Goal: Communication & Community: Answer question/provide support

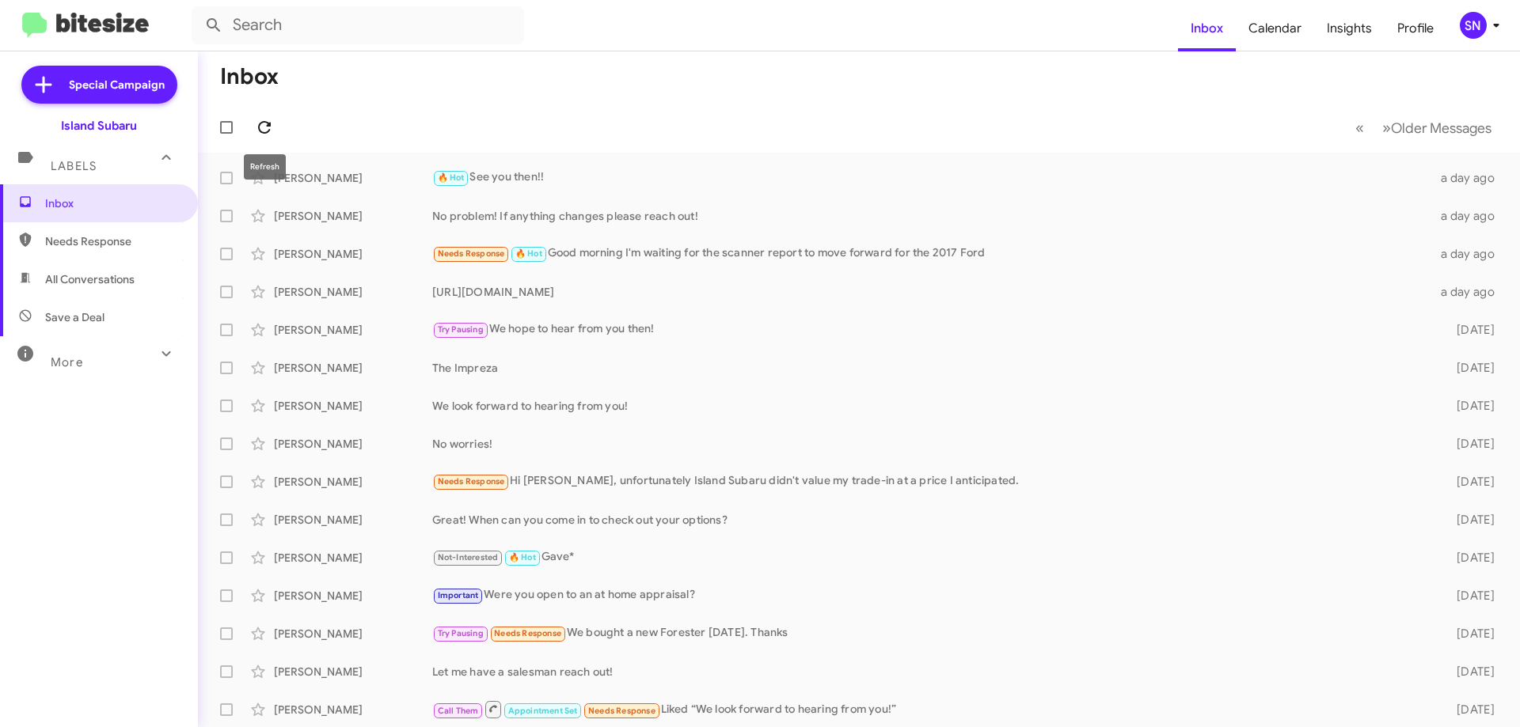
click at [267, 127] on icon at bounding box center [264, 127] width 19 height 19
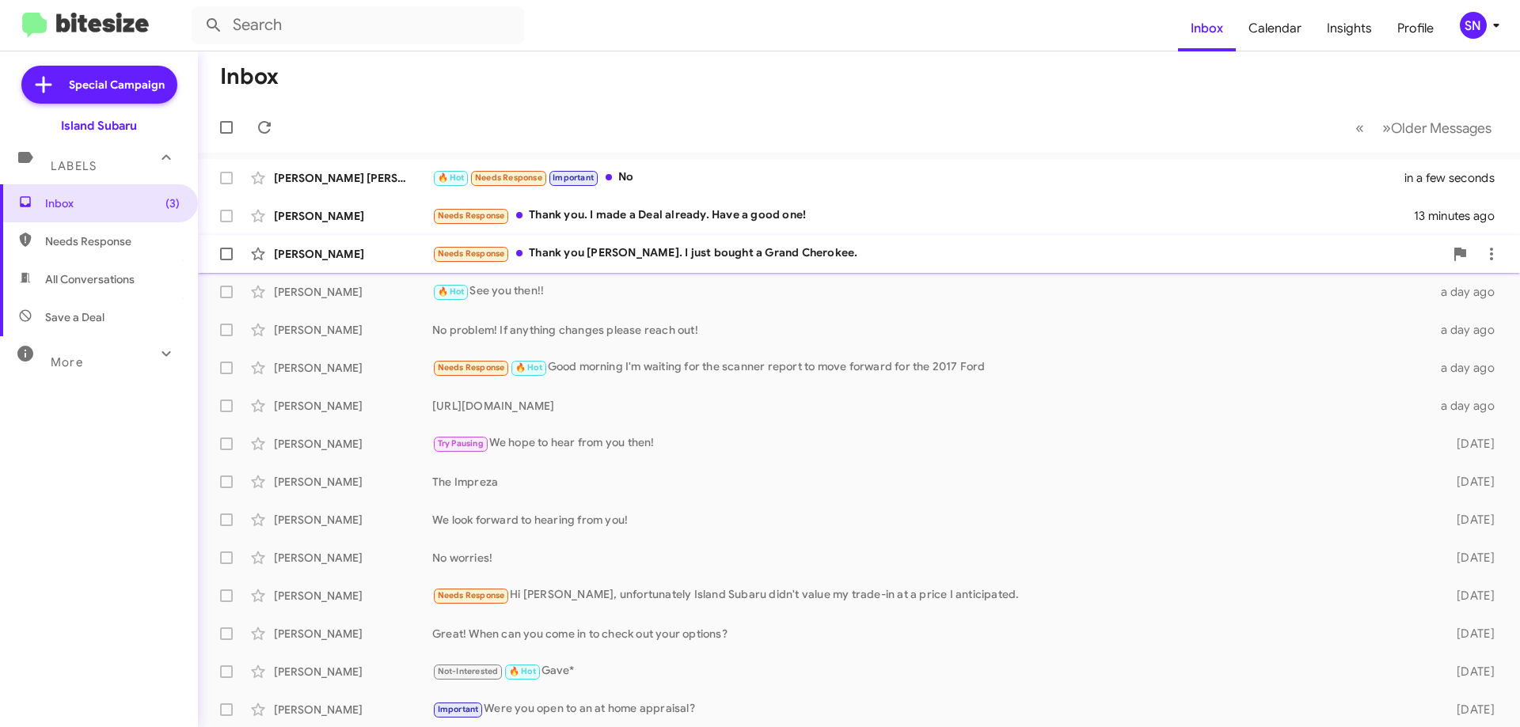
click at [808, 251] on div "Needs Response Thank you [PERSON_NAME]. I just bought a Grand Cherokee." at bounding box center [937, 254] width 1011 height 18
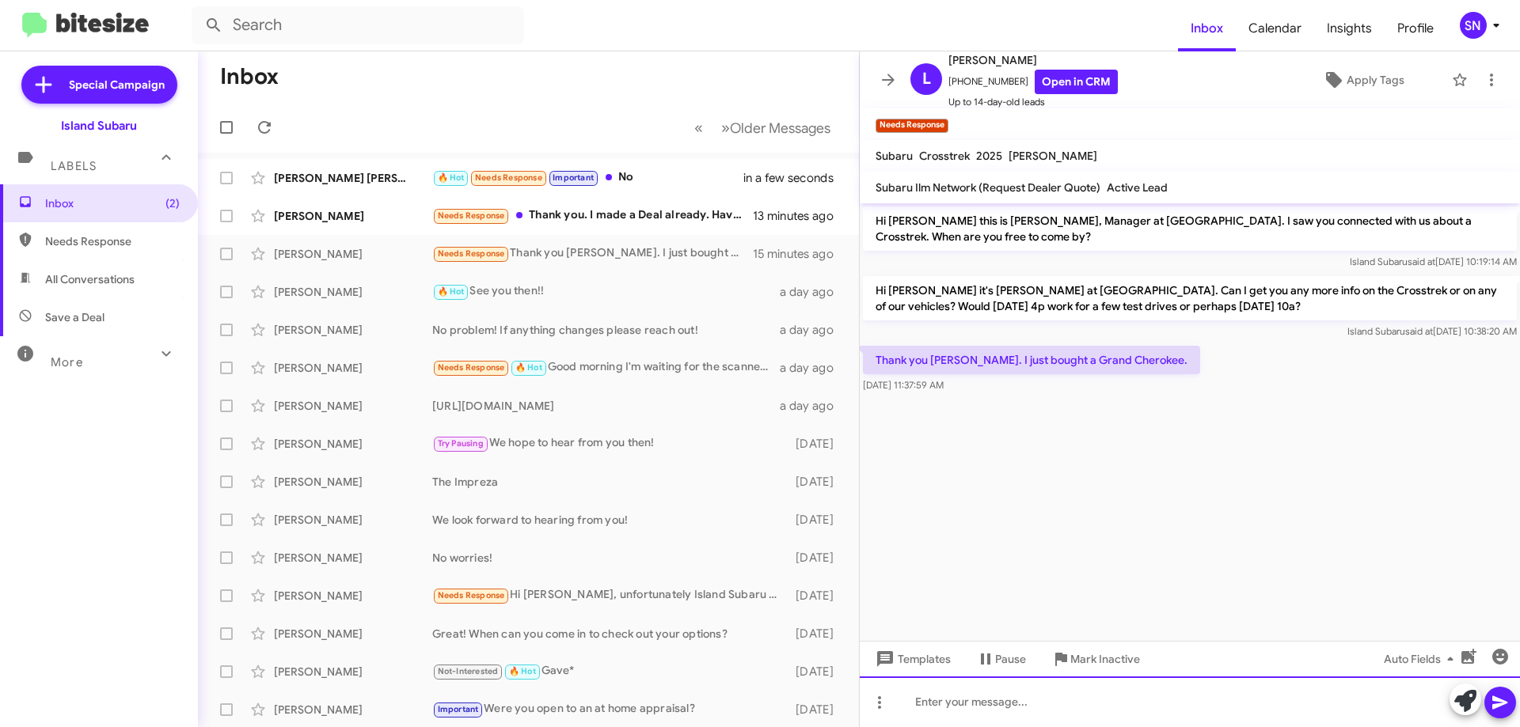
click at [992, 699] on div at bounding box center [1189, 702] width 660 height 51
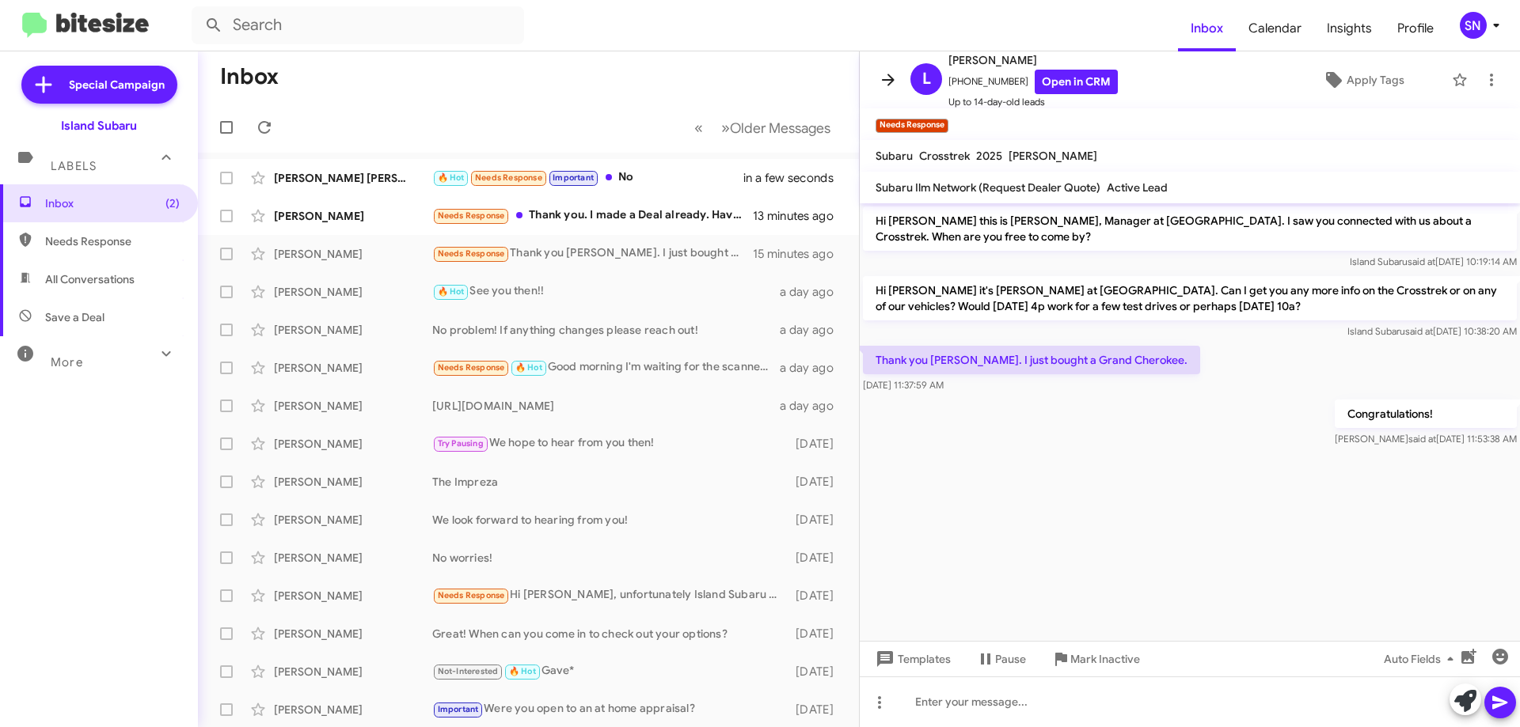
click at [889, 71] on icon at bounding box center [887, 79] width 19 height 19
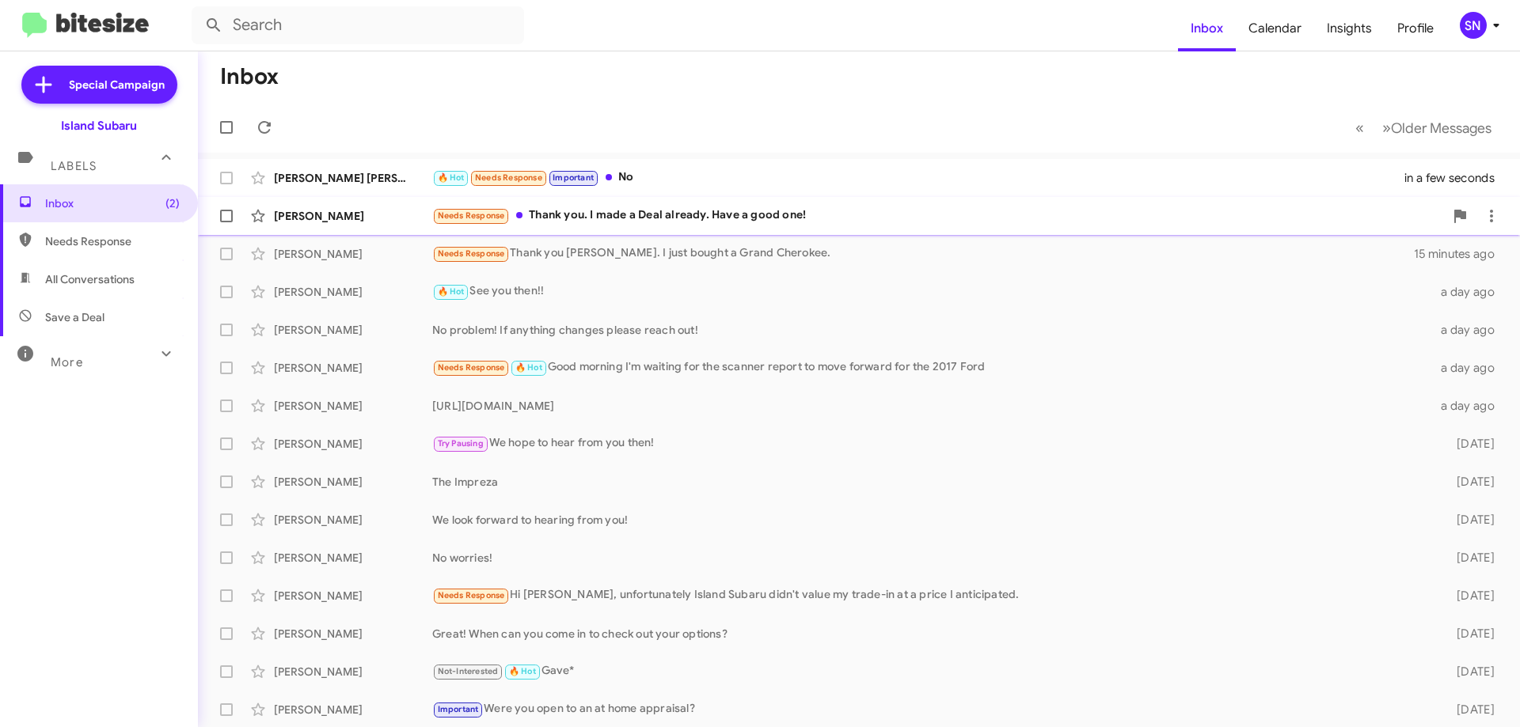
click at [780, 202] on div "[PERSON_NAME] Needs Response Thank you. I made a Deal already. Have a good one!…" at bounding box center [859, 216] width 1296 height 32
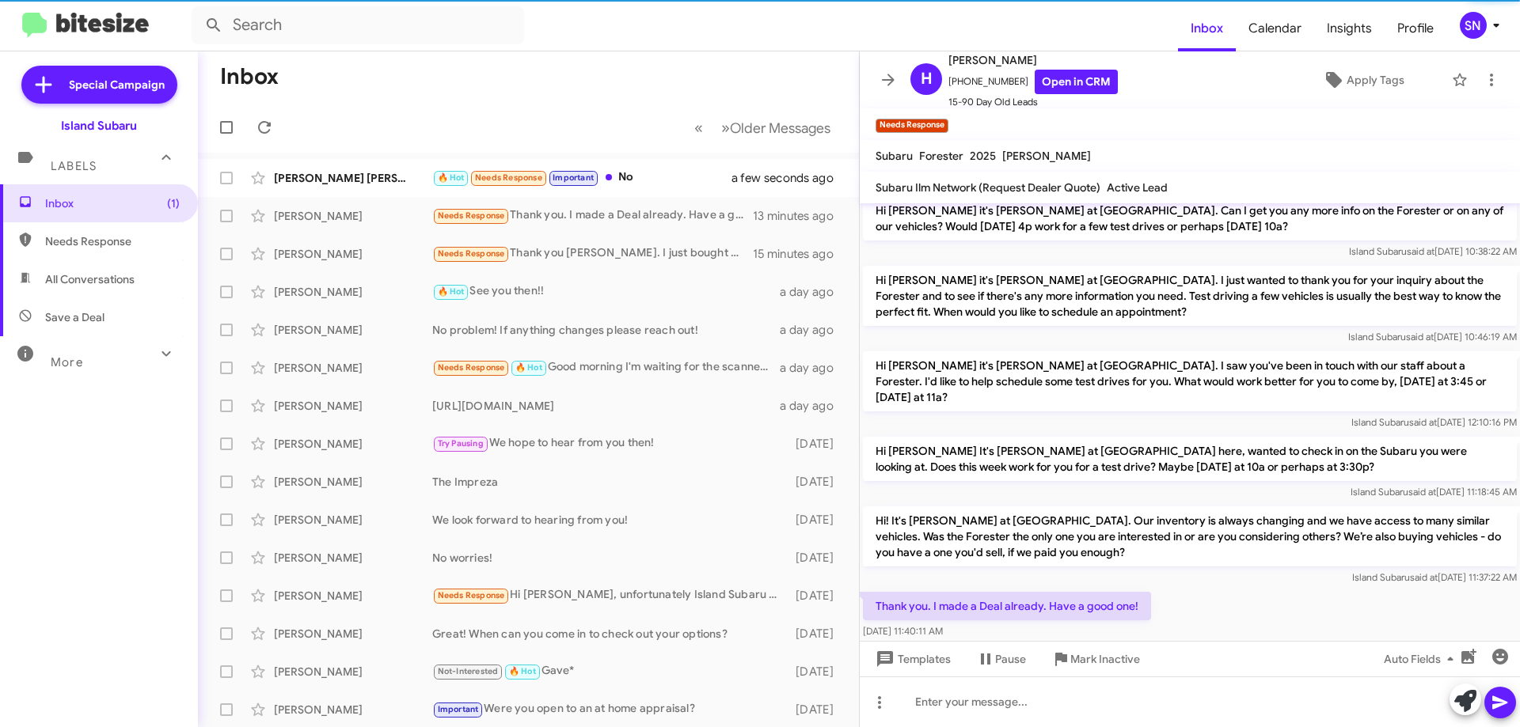
scroll to position [735, 0]
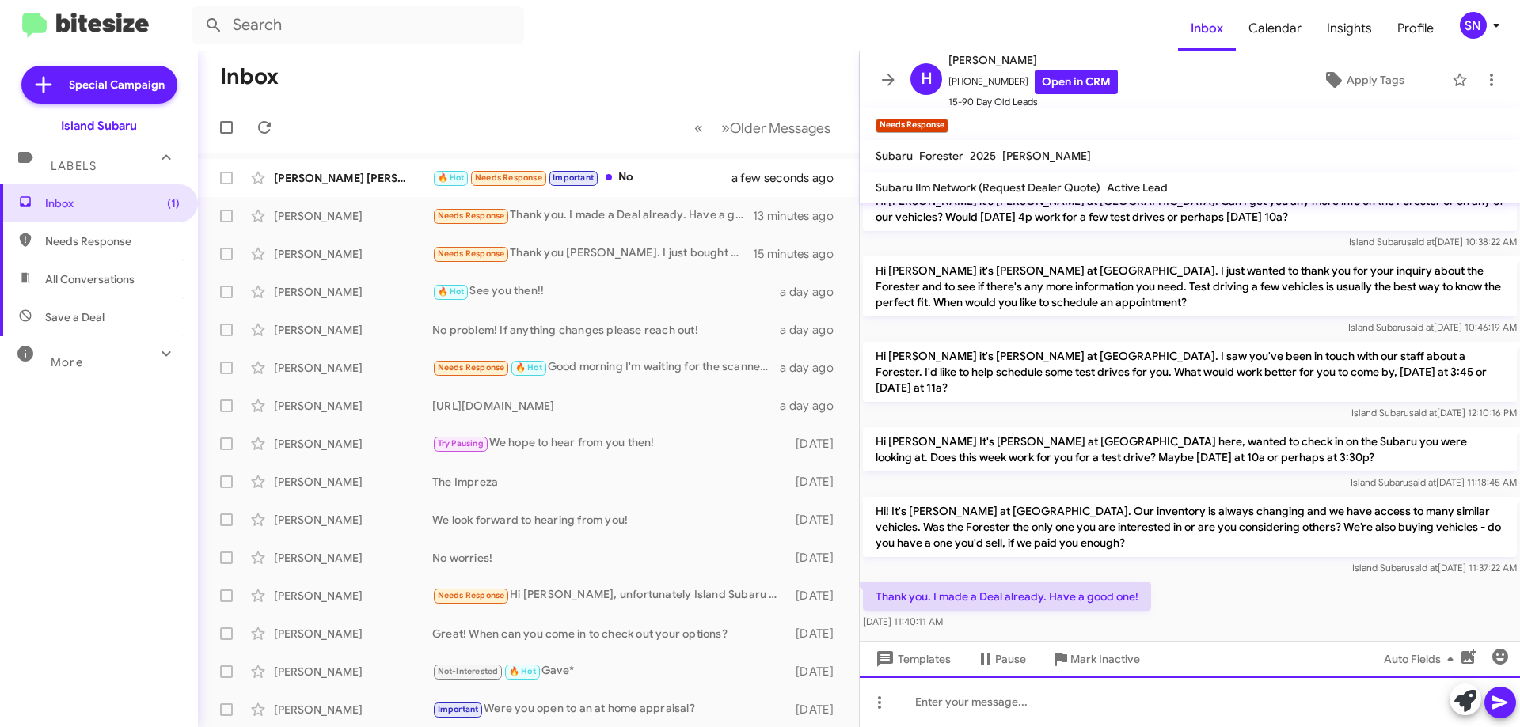
click at [1042, 705] on div at bounding box center [1189, 702] width 660 height 51
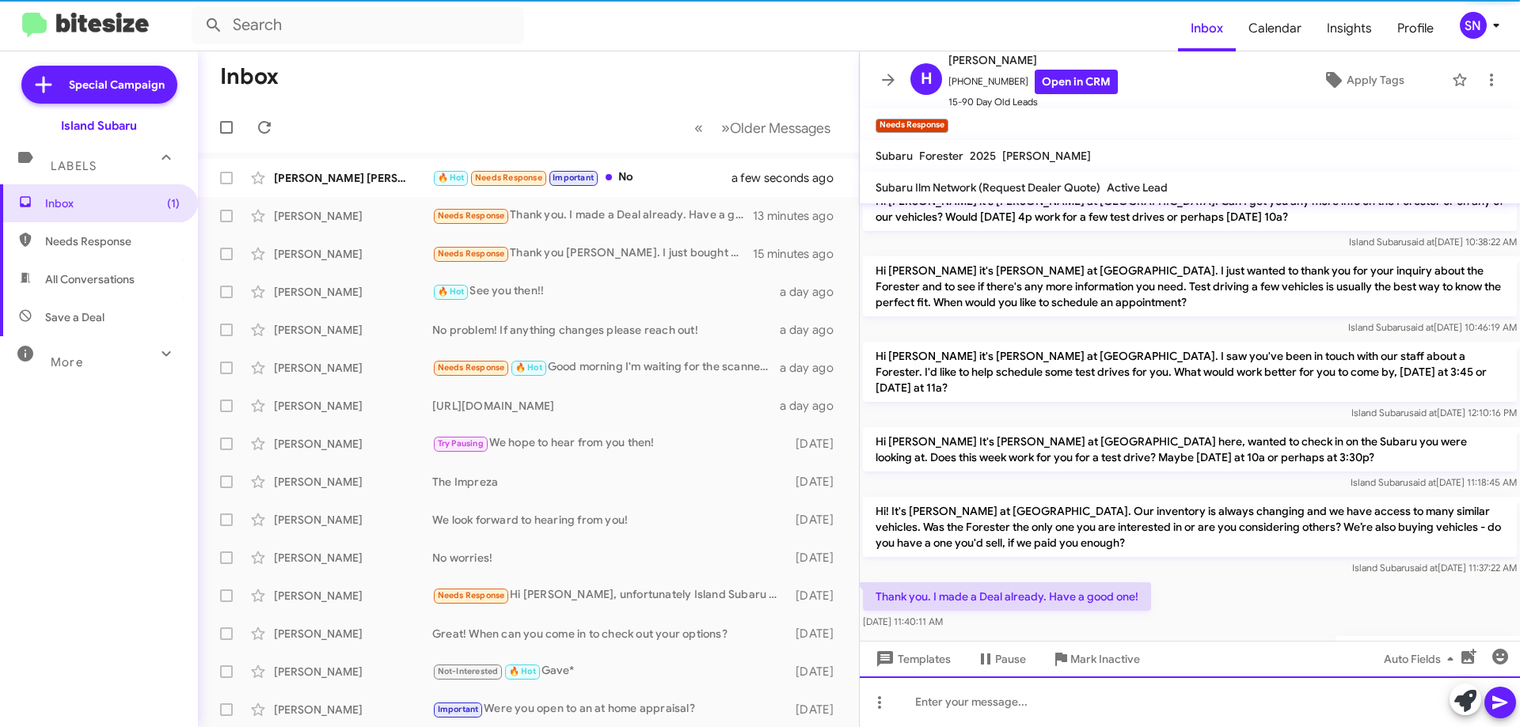
scroll to position [0, 0]
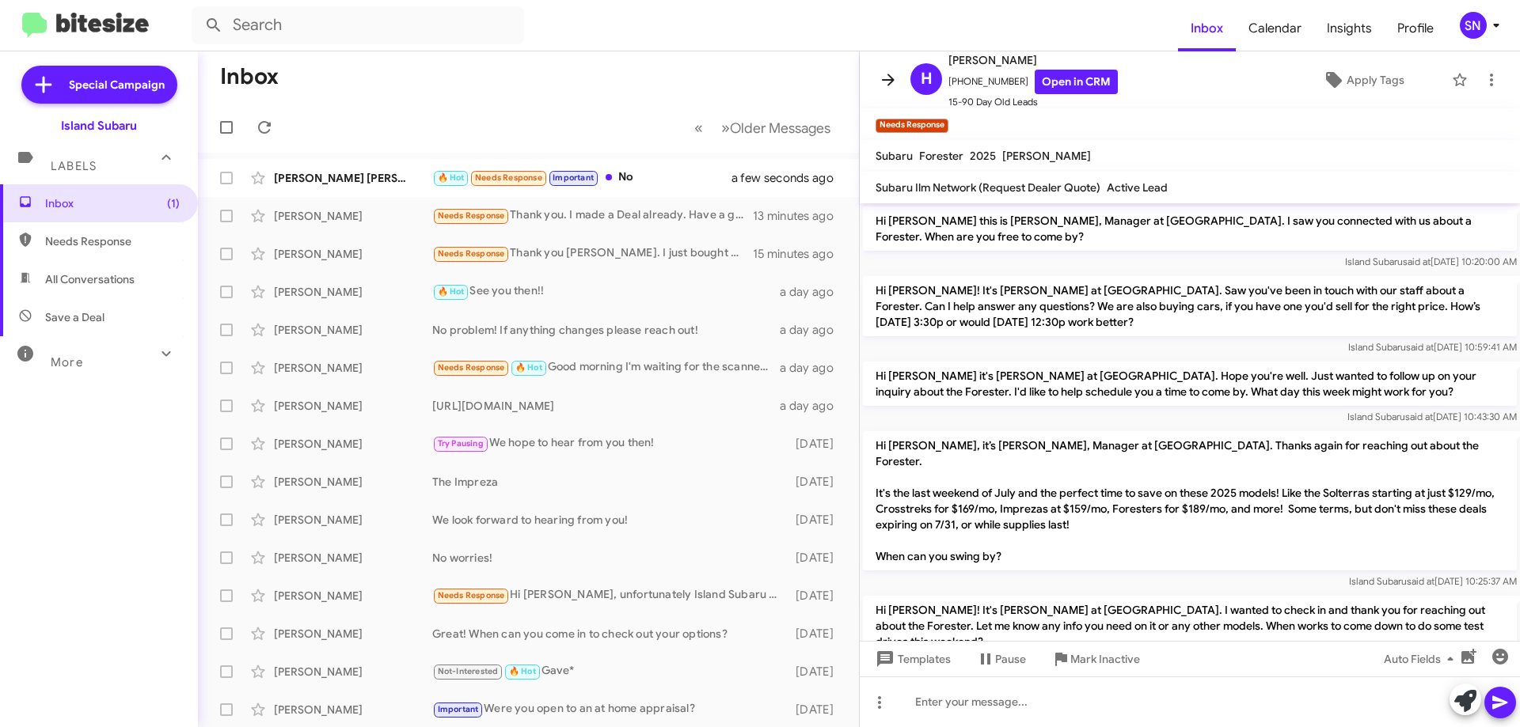
click at [884, 89] on button at bounding box center [888, 80] width 32 height 32
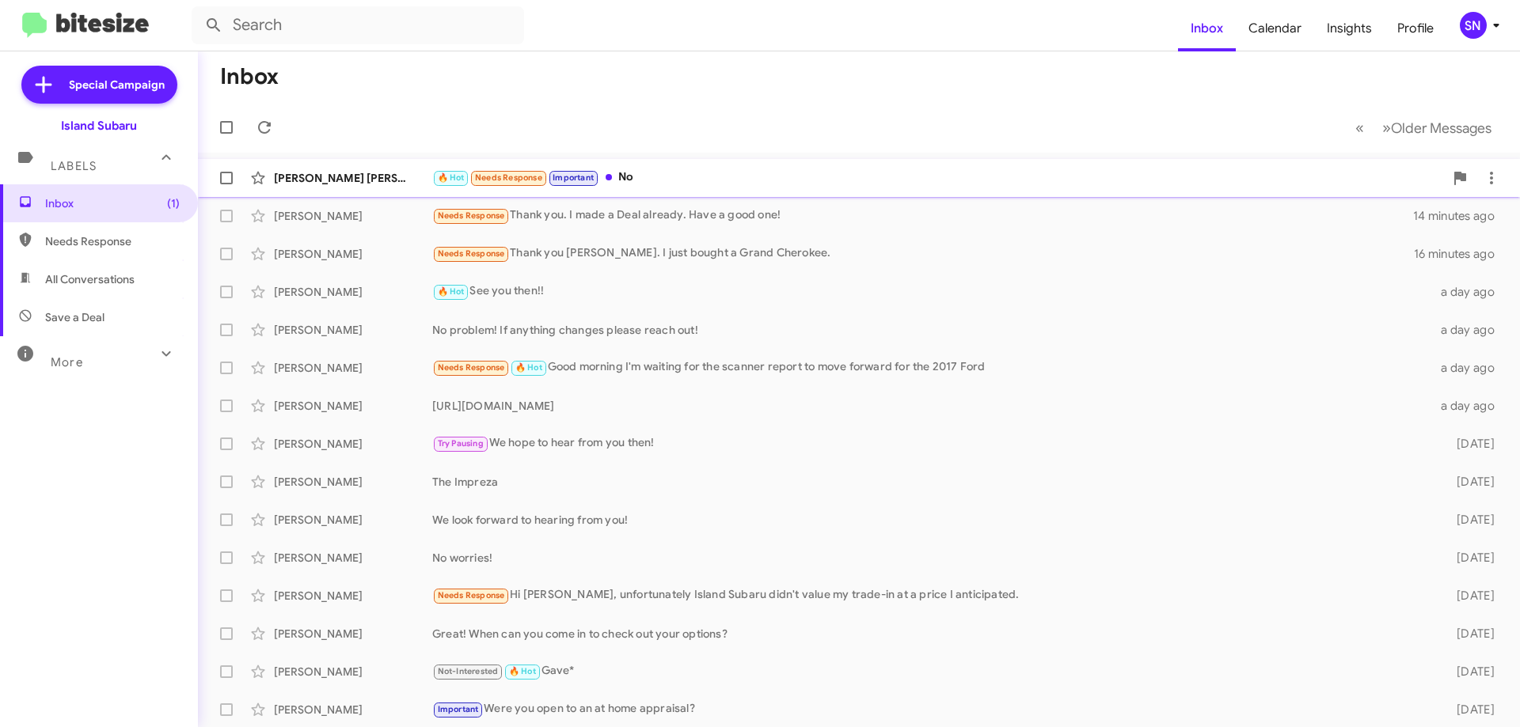
click at [719, 176] on div "🔥 Hot Needs Response Important No" at bounding box center [937, 178] width 1011 height 18
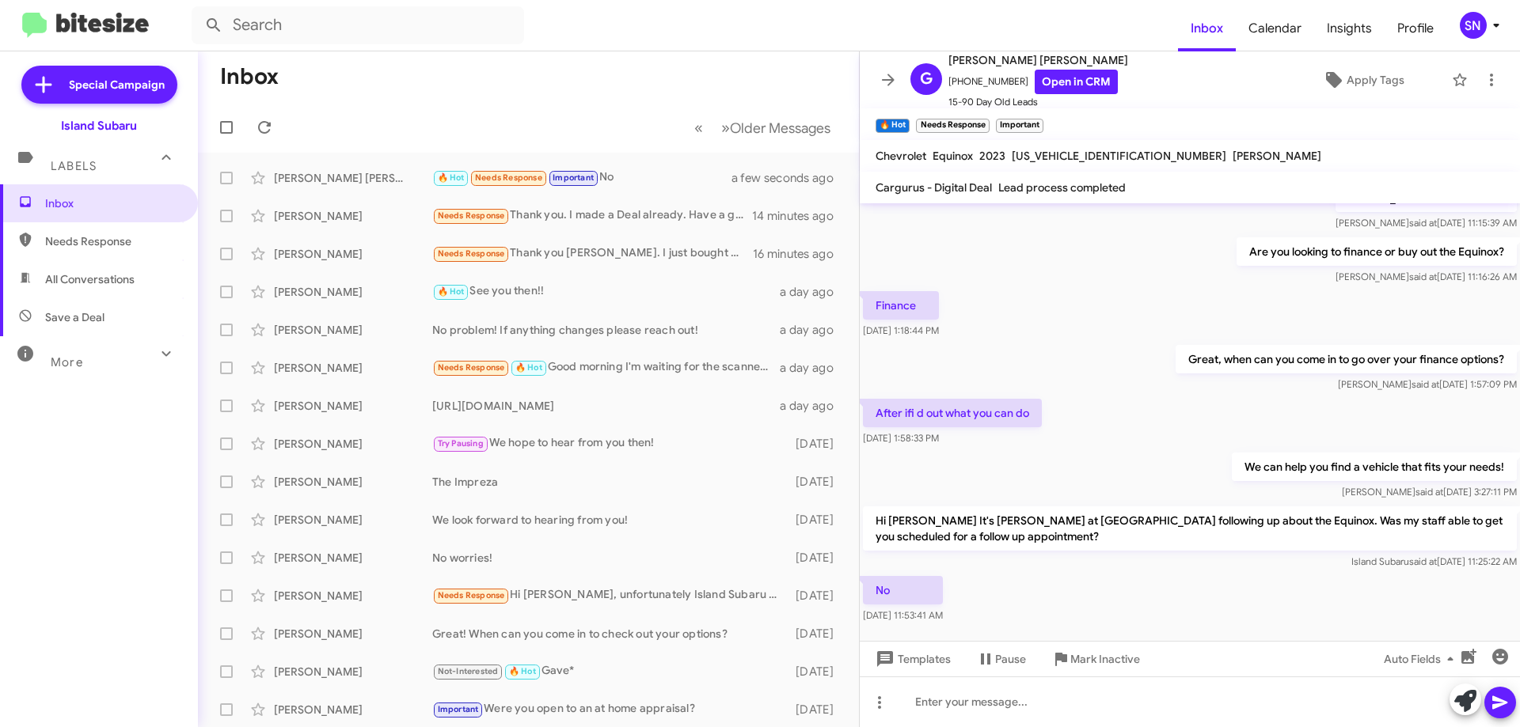
scroll to position [498, 0]
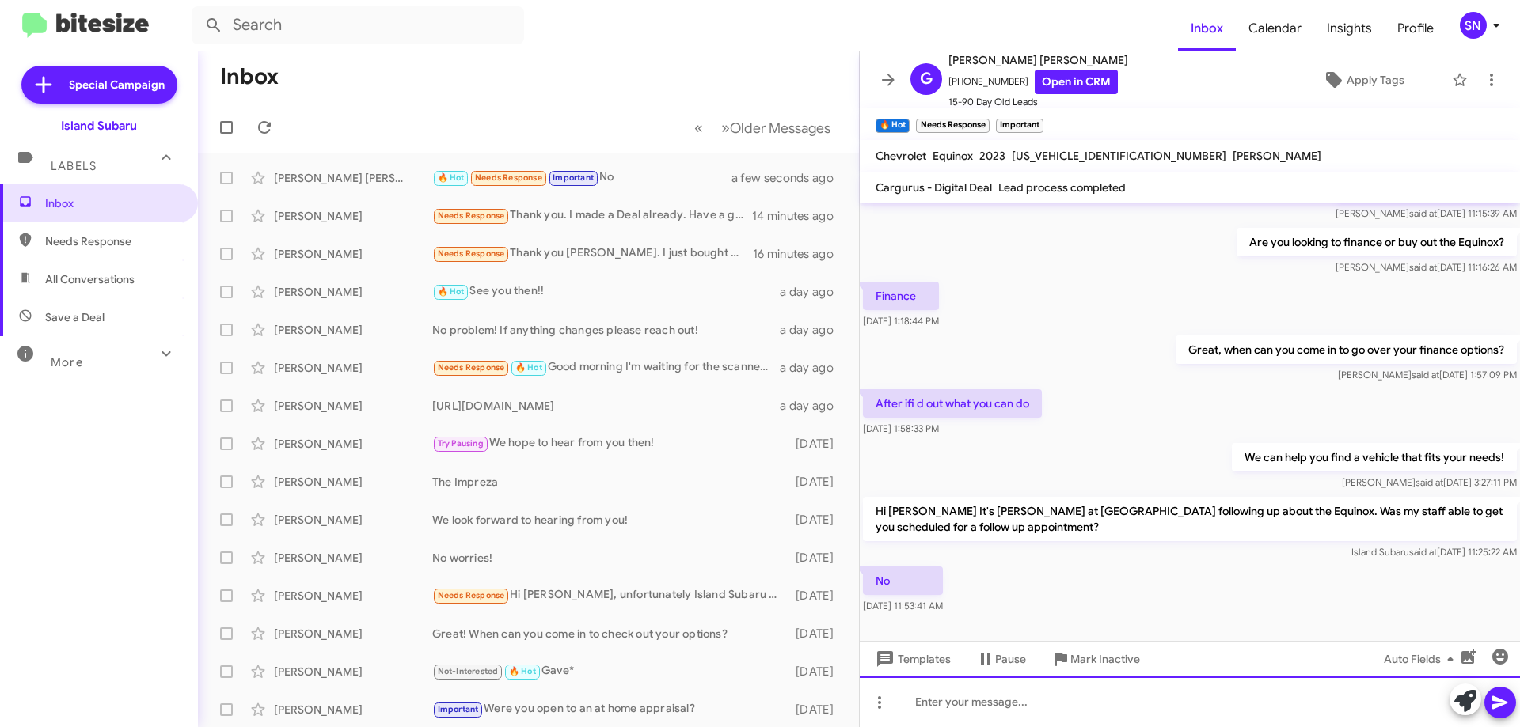
click at [1019, 695] on div at bounding box center [1189, 702] width 660 height 51
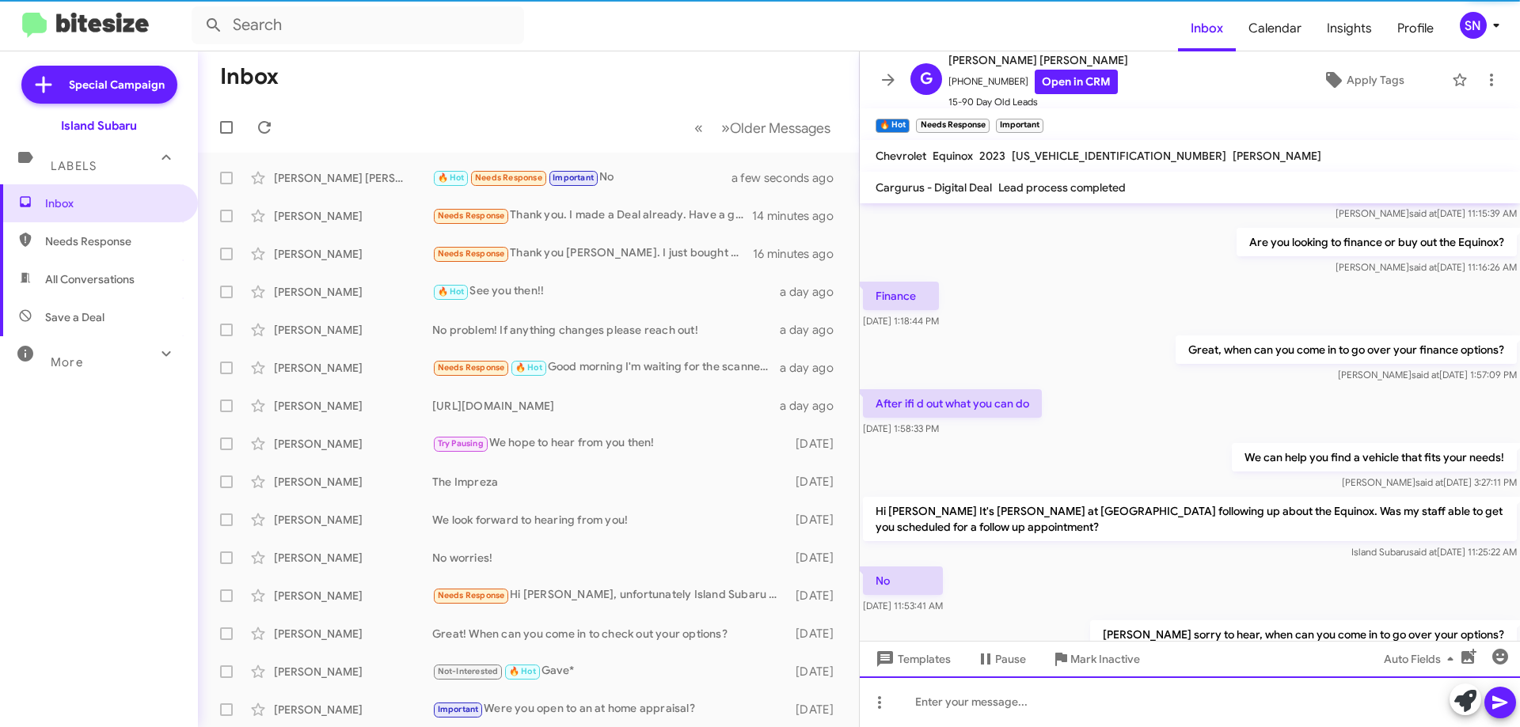
scroll to position [0, 0]
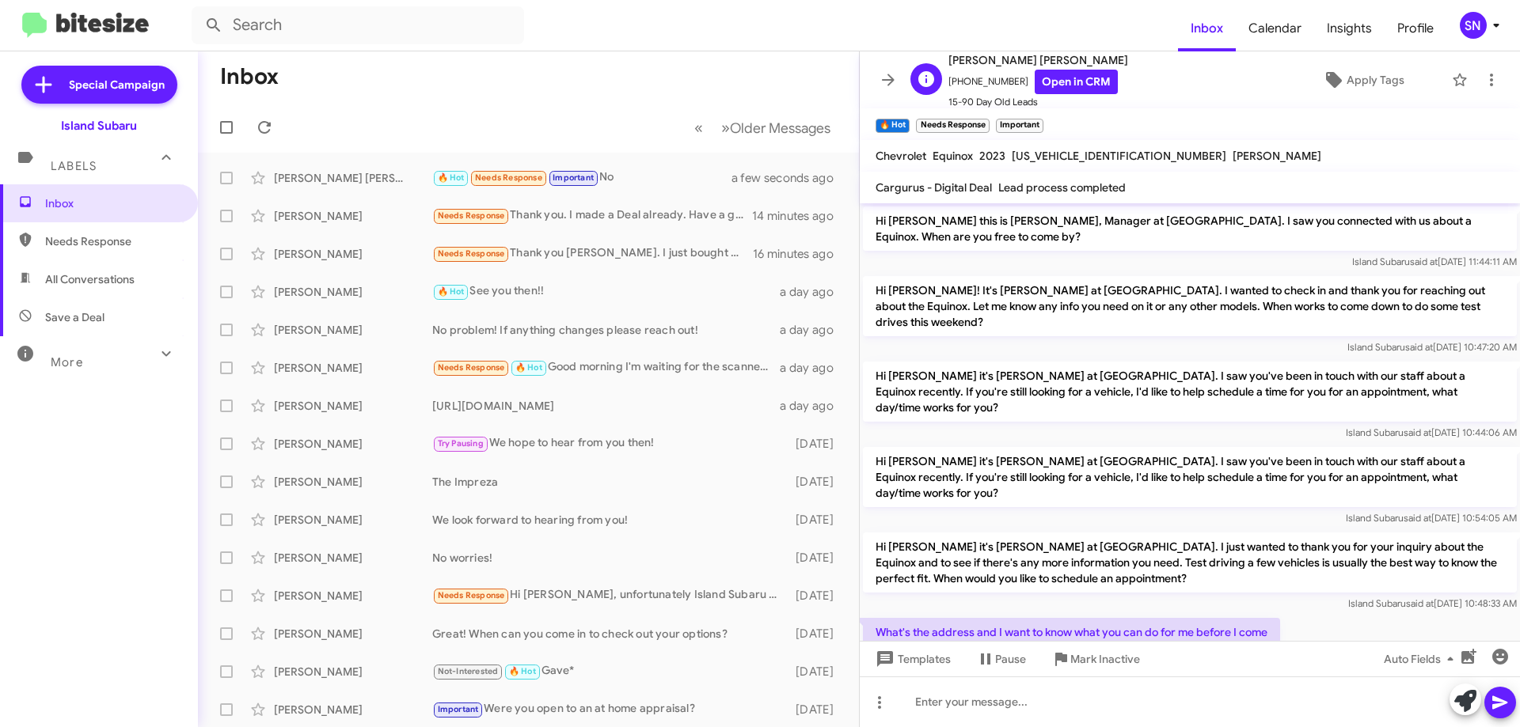
click at [905, 73] on div "G [PERSON_NAME] [PERSON_NAME] [PHONE_NUMBER] Open in CRM 15-90 Day Old Leads" at bounding box center [1016, 80] width 224 height 59
click at [892, 66] on button at bounding box center [888, 80] width 32 height 32
